Goal: Entertainment & Leisure: Consume media (video, audio)

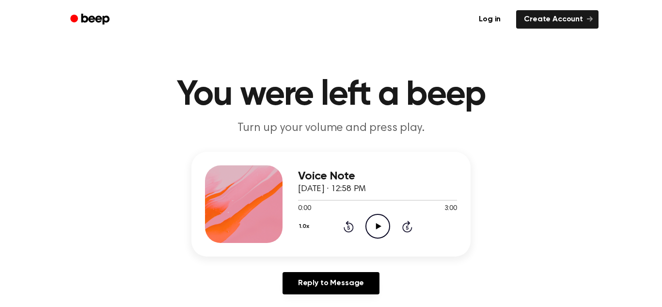
click at [373, 218] on icon "Play Audio" at bounding box center [377, 226] width 25 height 25
click at [372, 224] on icon "Pause Audio" at bounding box center [377, 226] width 25 height 25
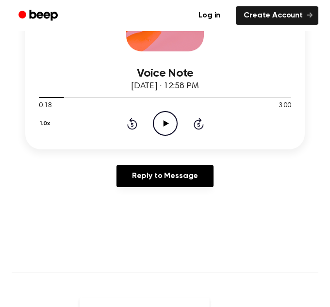
scroll to position [206, 0]
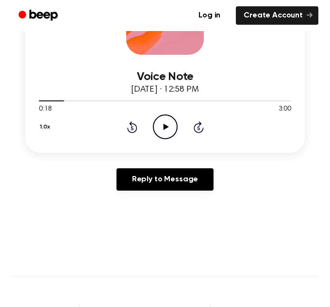
click at [139, 123] on div "1.0x Rewind 5 seconds Play Audio Skip 5 seconds" at bounding box center [165, 126] width 252 height 25
click at [124, 123] on div "1.0x Rewind 5 seconds Play Audio Skip 5 seconds" at bounding box center [165, 126] width 252 height 25
click at [127, 129] on icon at bounding box center [132, 127] width 10 height 12
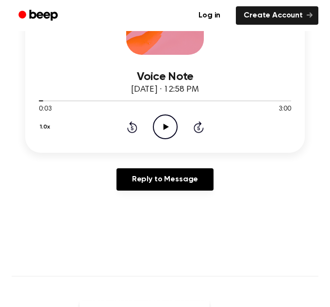
click at [127, 129] on icon at bounding box center [132, 127] width 10 height 12
click at [174, 129] on icon "Play Audio" at bounding box center [165, 126] width 25 height 25
click at [161, 131] on icon "Pause Audio" at bounding box center [165, 126] width 25 height 25
click at [169, 133] on icon "Play Audio" at bounding box center [165, 126] width 25 height 25
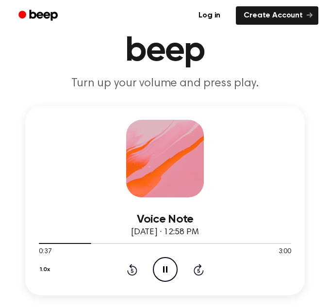
scroll to position [66, 0]
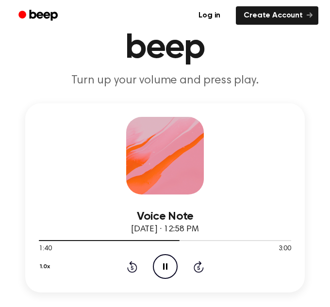
click at [165, 263] on icon "Pause Audio" at bounding box center [165, 266] width 25 height 25
click at [173, 272] on icon "Play Audio" at bounding box center [165, 266] width 25 height 25
click at [171, 270] on icon "Pause Audio" at bounding box center [165, 266] width 25 height 25
click at [136, 267] on icon at bounding box center [132, 267] width 10 height 12
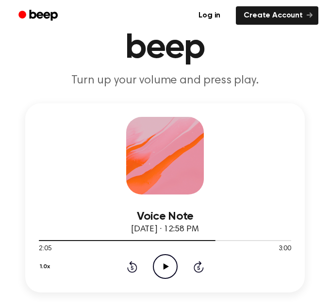
click at [176, 267] on icon "Play Audio" at bounding box center [165, 266] width 25 height 25
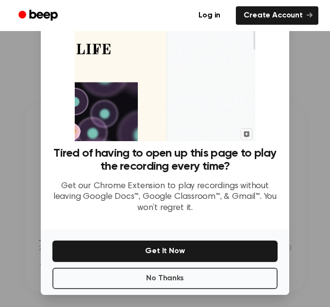
scroll to position [42, 0]
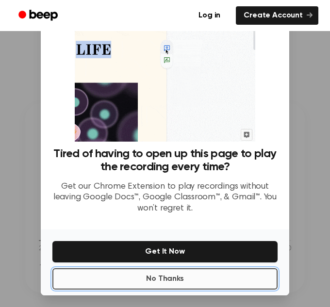
click at [154, 275] on button "No Thanks" at bounding box center [164, 278] width 225 height 21
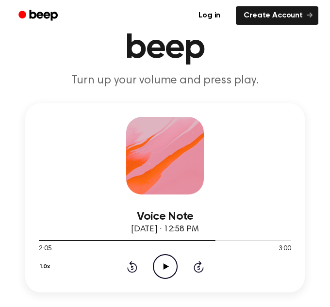
click at [160, 268] on icon "Play Audio" at bounding box center [165, 266] width 25 height 25
click at [158, 270] on icon "Pause Audio" at bounding box center [165, 266] width 25 height 25
click at [163, 265] on icon at bounding box center [165, 266] width 5 height 6
click at [188, 263] on div "1.0x Rewind 5 seconds Pause Audio Skip 5 seconds" at bounding box center [165, 266] width 252 height 25
click at [194, 265] on icon at bounding box center [198, 267] width 10 height 12
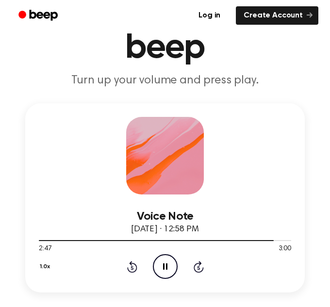
click at [167, 269] on icon "Pause Audio" at bounding box center [165, 266] width 25 height 25
click at [205, 270] on div "1.0x Rewind 5 seconds Play Audio Skip 5 seconds" at bounding box center [165, 266] width 252 height 25
click at [164, 264] on icon "Play Audio" at bounding box center [165, 266] width 25 height 25
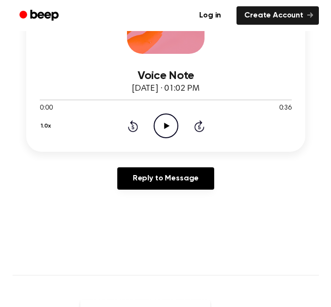
scroll to position [211, 0]
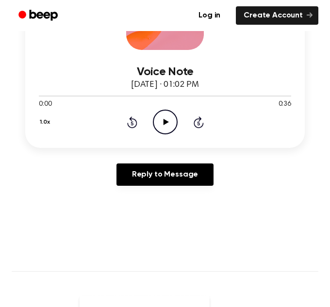
click at [161, 127] on icon "Play Audio" at bounding box center [165, 122] width 25 height 25
click at [200, 124] on icon "Skip 5 seconds" at bounding box center [198, 122] width 11 height 13
